Goal: Task Accomplishment & Management: Manage account settings

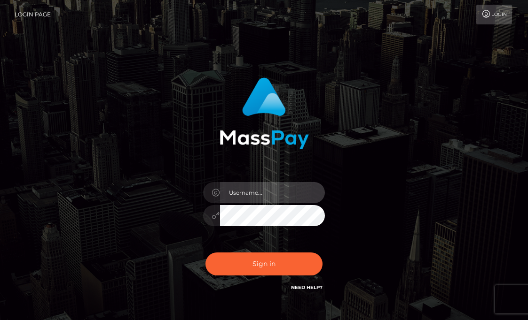
click at [278, 191] on input "text" at bounding box center [272, 192] width 105 height 21
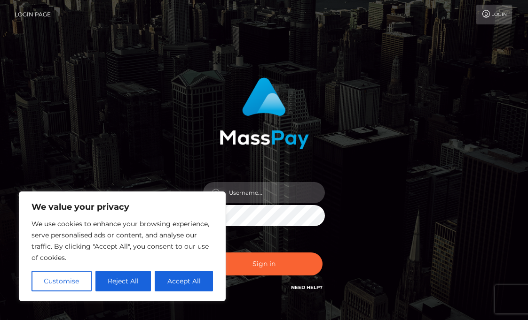
click at [280, 188] on input "text" at bounding box center [272, 192] width 105 height 21
type input "kcqze@outlook.com"
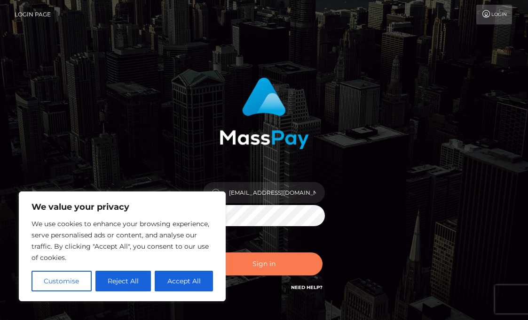
click at [277, 268] on button "Sign in" at bounding box center [263, 264] width 117 height 23
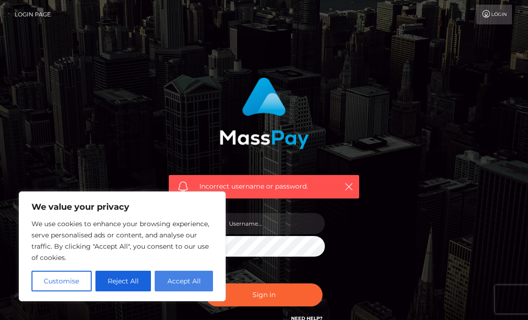
click at [199, 282] on button "Accept All" at bounding box center [184, 281] width 58 height 21
checkbox input "true"
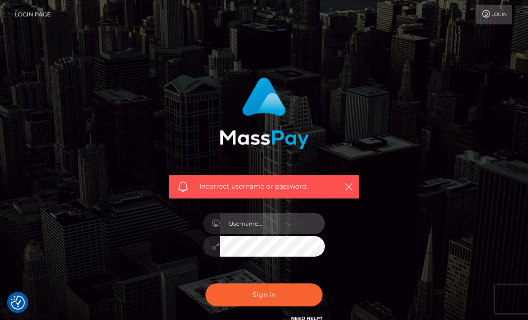
click at [282, 218] on input "text" at bounding box center [272, 223] width 105 height 21
type input "kcqze@outlook.com"
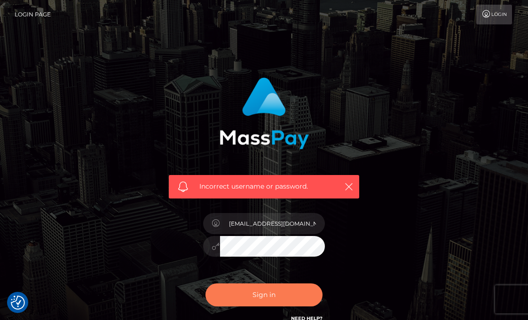
click at [273, 300] on button "Sign in" at bounding box center [263, 295] width 117 height 23
